Goal: Task Accomplishment & Management: Use online tool/utility

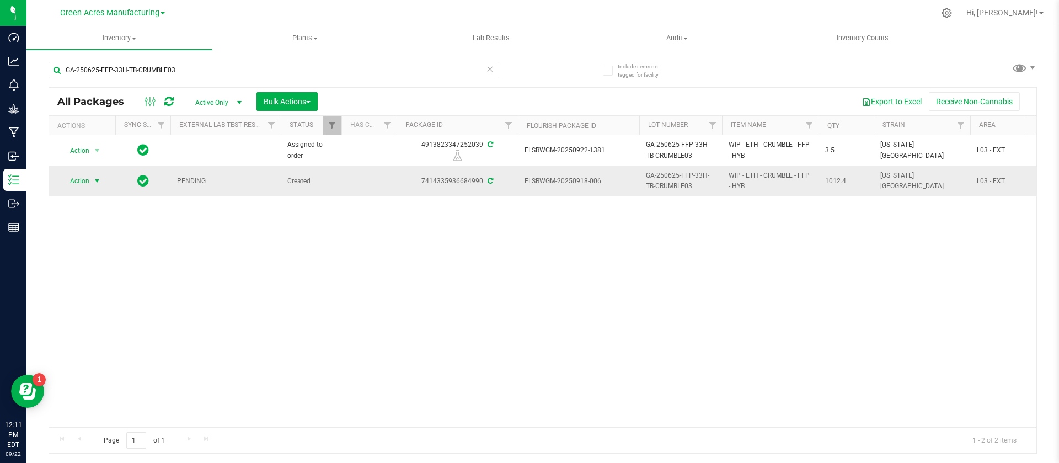
click at [76, 179] on span "Action" at bounding box center [75, 180] width 30 height 15
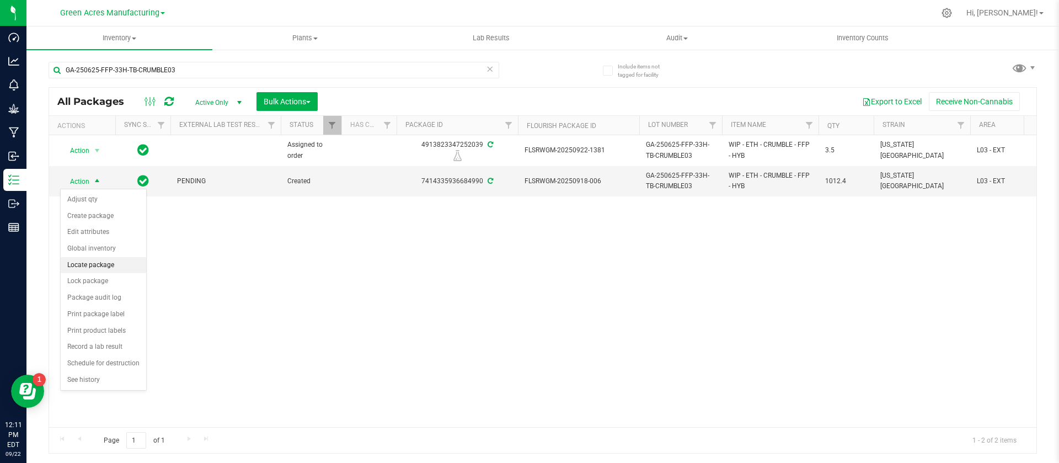
click at [91, 266] on li "Locate package" at bounding box center [103, 265] width 85 height 17
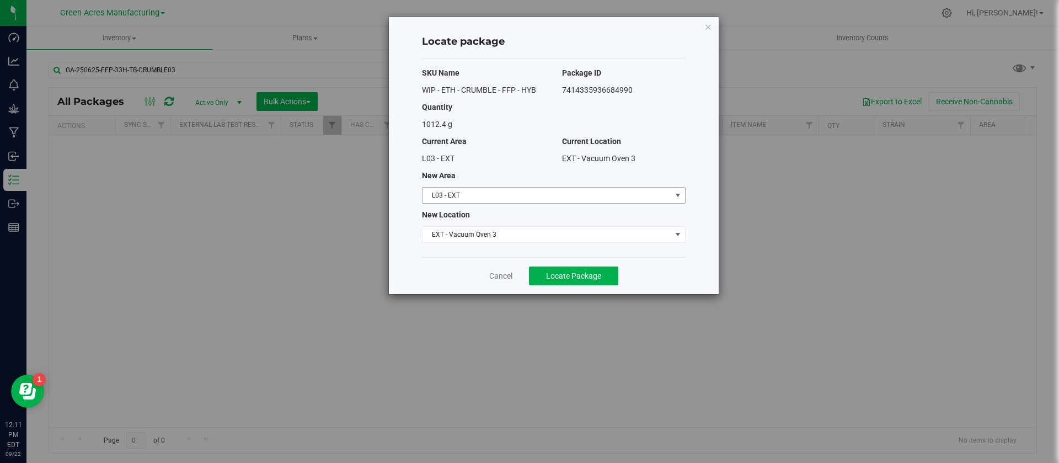
click at [449, 197] on span "L03 - EXT" at bounding box center [546, 195] width 249 height 15
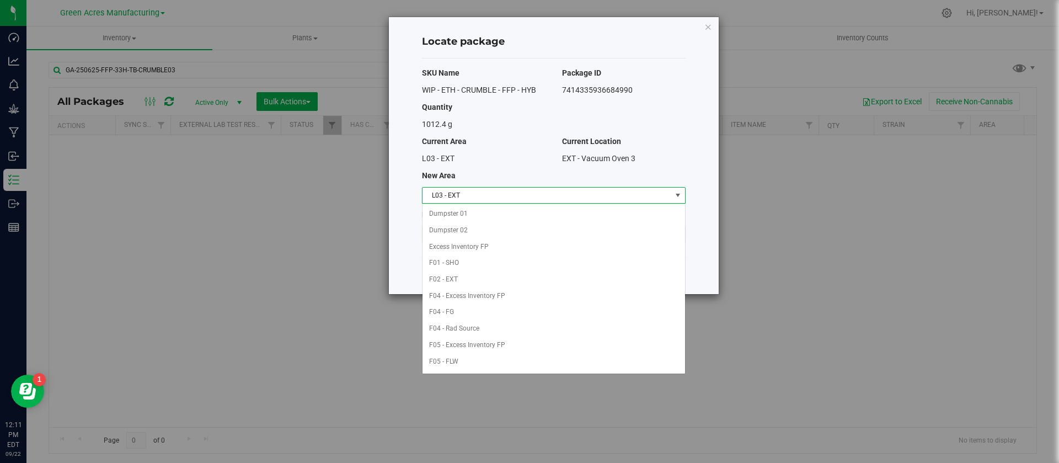
scroll to position [114, 0]
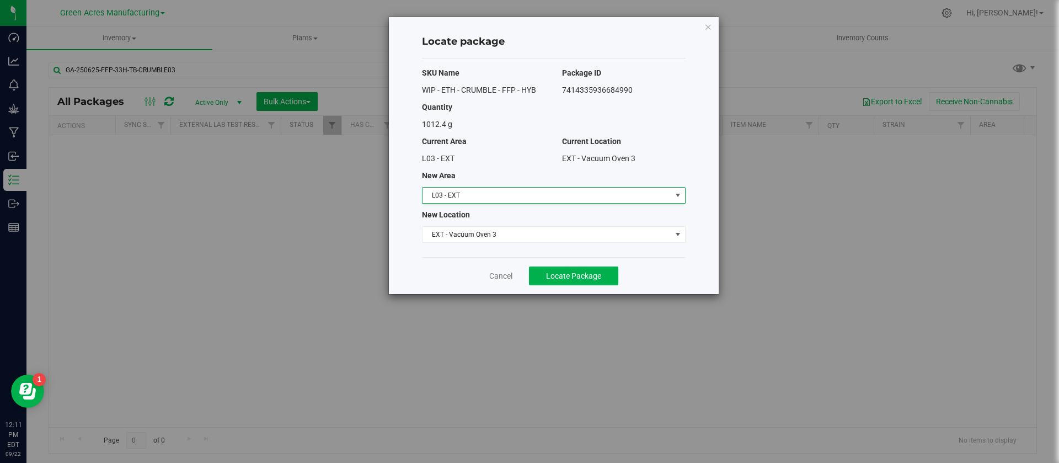
click at [502, 153] on div "L03 - EXT" at bounding box center [484, 159] width 140 height 12
click at [711, 29] on icon "button" at bounding box center [708, 26] width 8 height 13
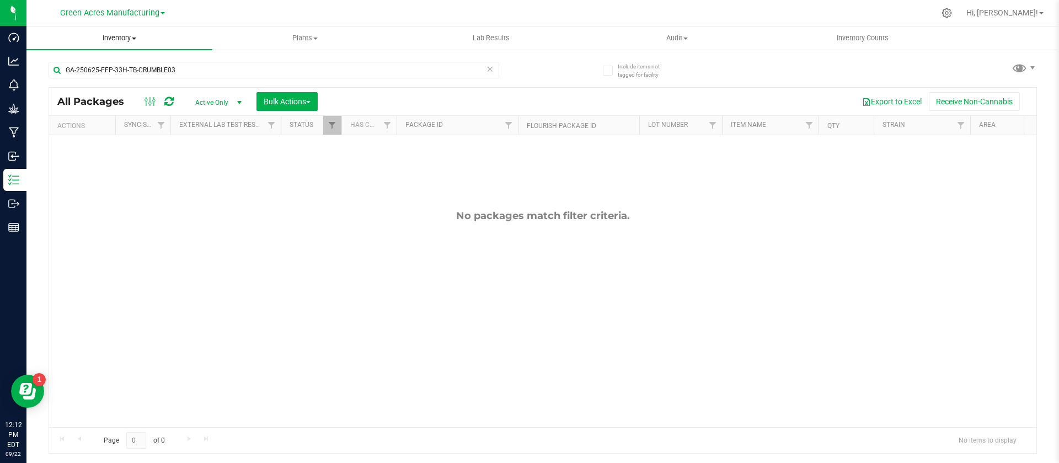
click at [125, 41] on span "Inventory" at bounding box center [119, 38] width 186 height 10
click at [77, 65] on span "All packages" at bounding box center [64, 66] width 76 height 9
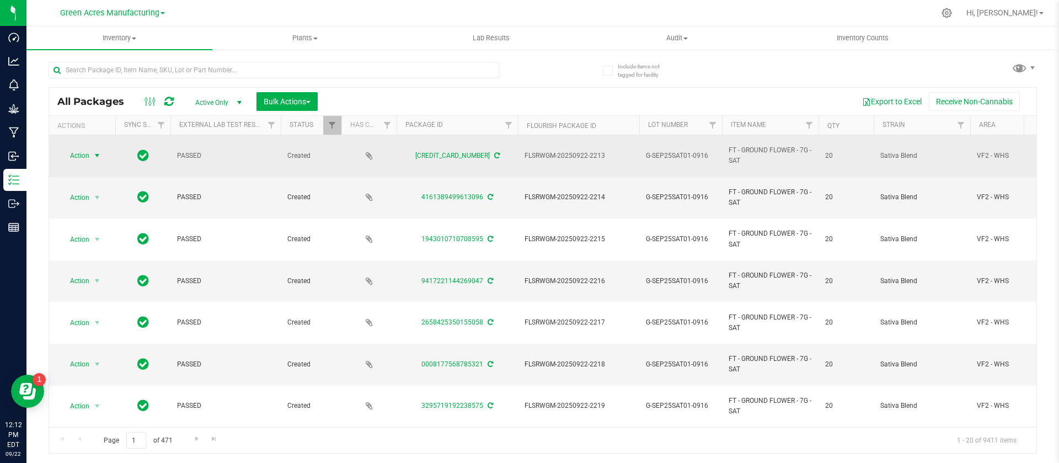
click at [83, 151] on span "Action" at bounding box center [75, 155] width 30 height 15
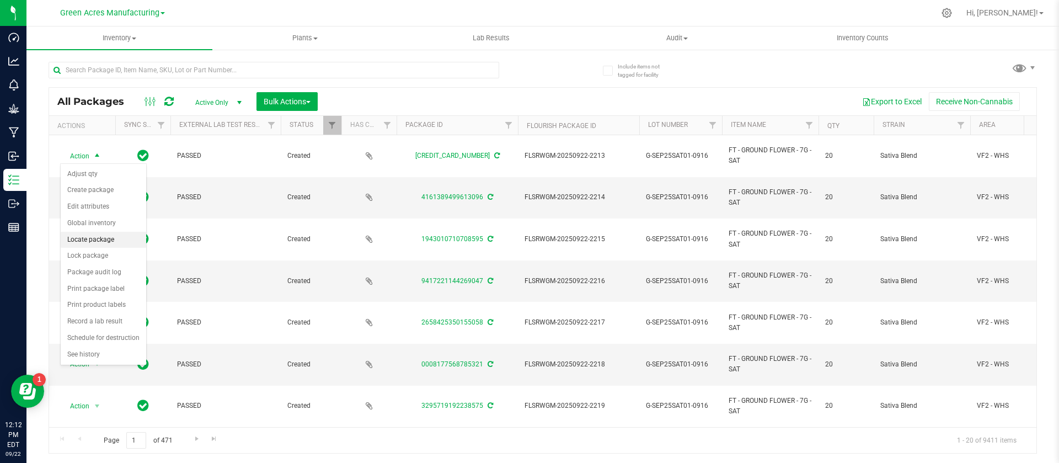
click at [84, 240] on li "Locate package" at bounding box center [103, 240] width 85 height 17
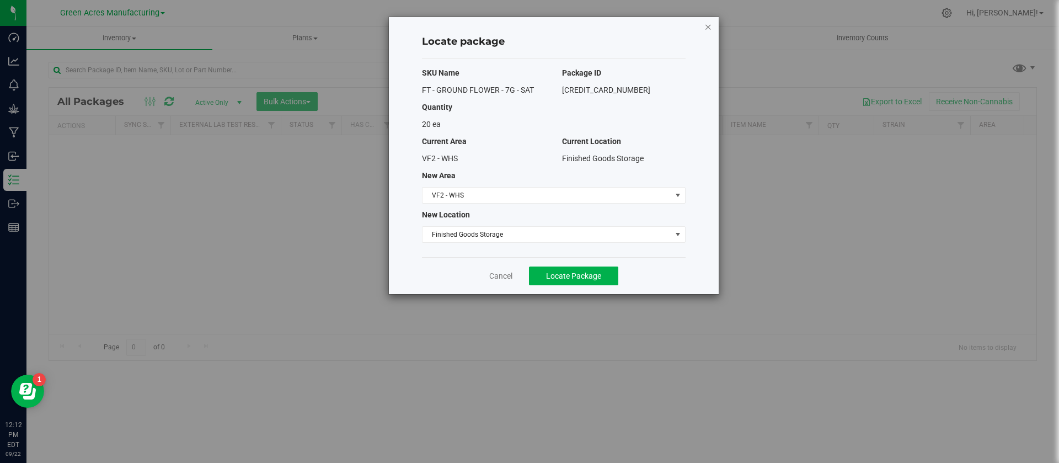
click at [705, 22] on icon "button" at bounding box center [708, 26] width 8 height 13
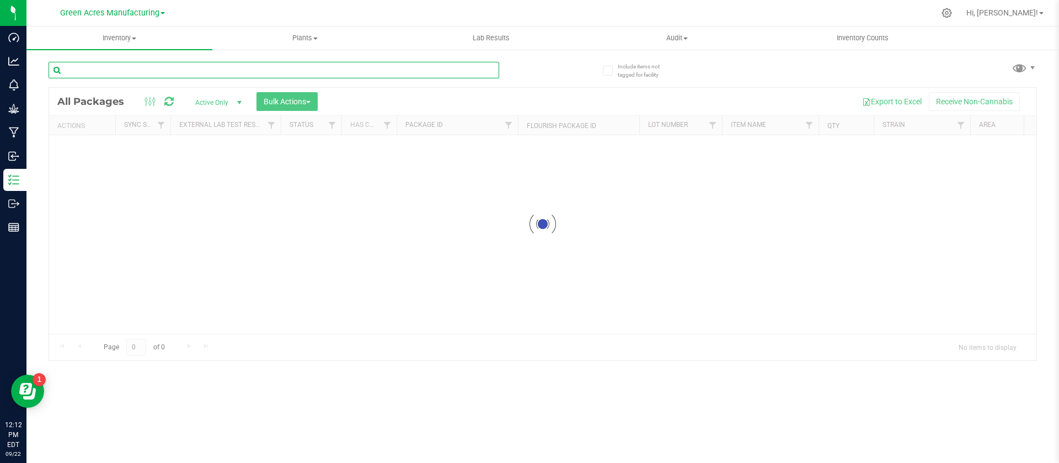
click at [161, 76] on input "text" at bounding box center [274, 70] width 451 height 17
paste input "Of course, can we set up a time? Maybe 1pm? If that works for you."
type input "Of course,"
click at [30, 75] on div "Inventory All packages All inventory Waste log Create inventory Plants All plan…" at bounding box center [542, 244] width 1032 height 436
paste input "GA-091525-SAT-FSO-01"
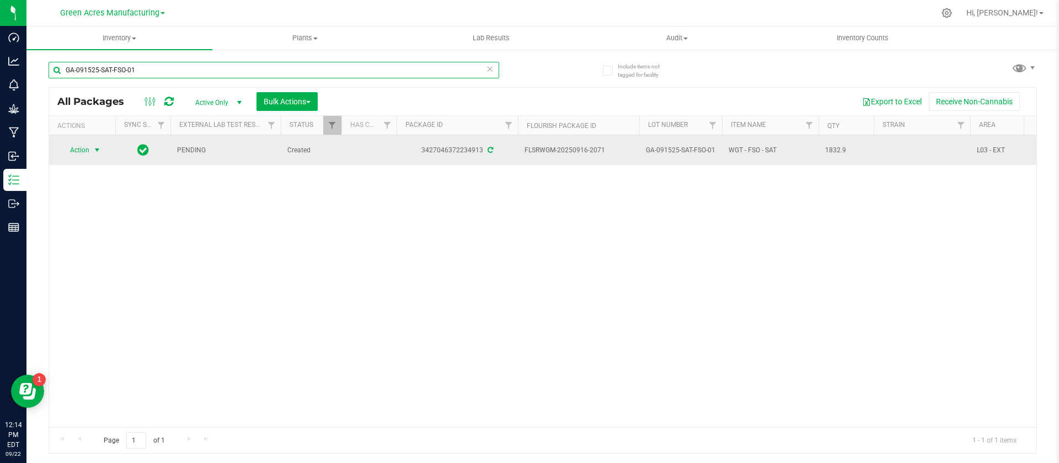
type input "GA-091525-SAT-FSO-01"
click at [73, 148] on span "Action" at bounding box center [75, 149] width 30 height 15
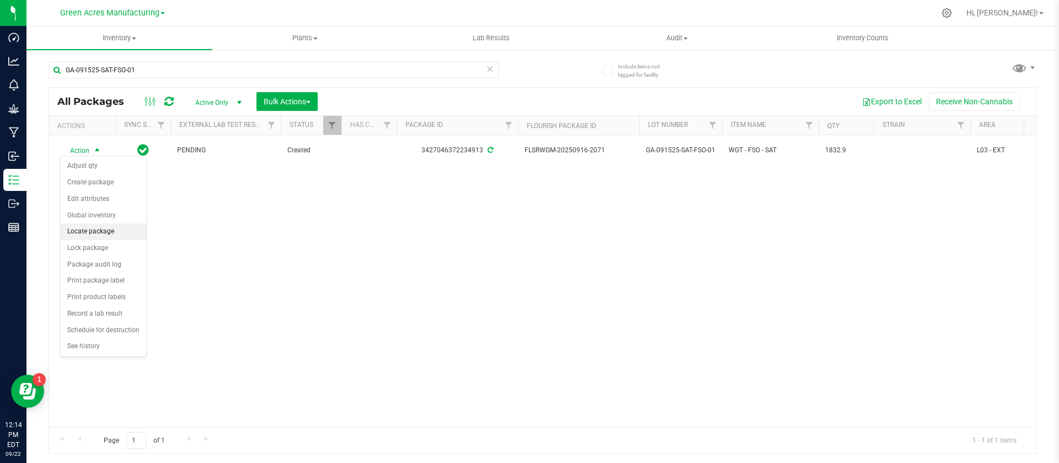
click at [85, 228] on li "Locate package" at bounding box center [103, 231] width 85 height 17
